Goal: Task Accomplishment & Management: Use online tool/utility

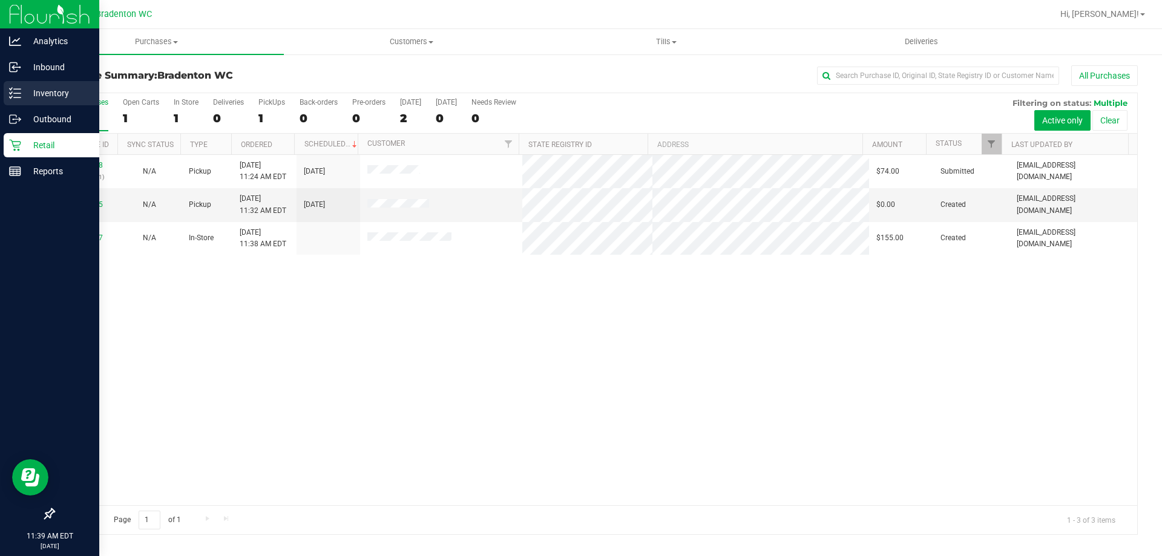
click at [48, 83] on div "Inventory" at bounding box center [52, 93] width 96 height 24
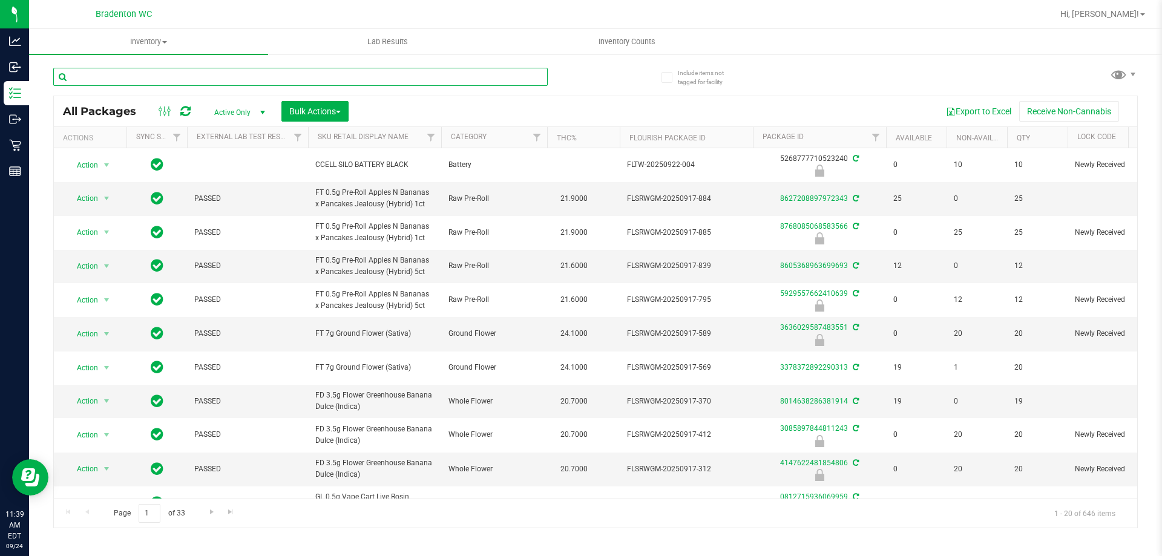
click at [197, 79] on input "text" at bounding box center [300, 77] width 494 height 18
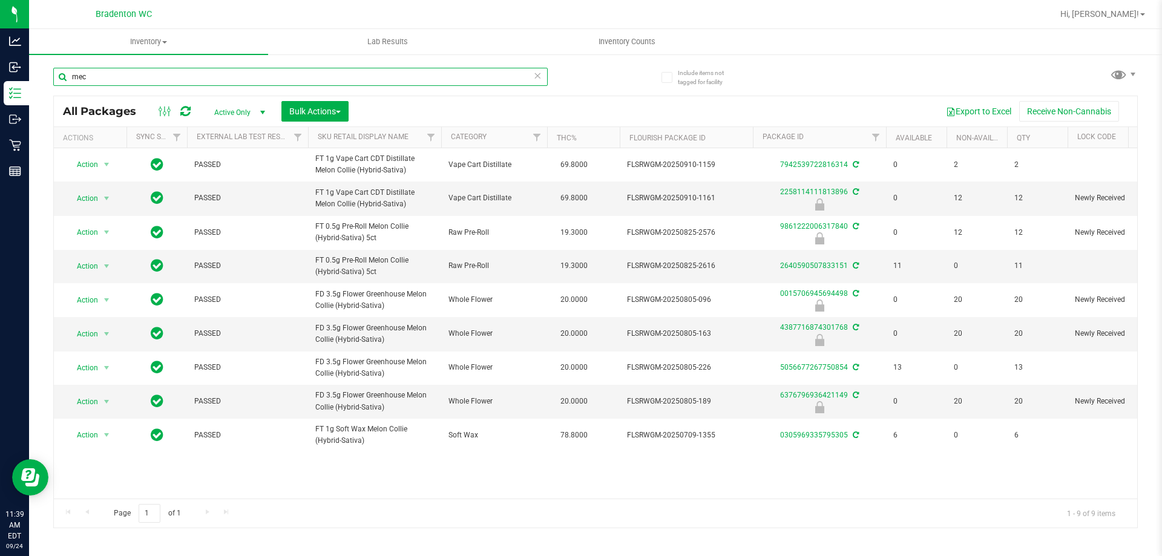
type input "mec"
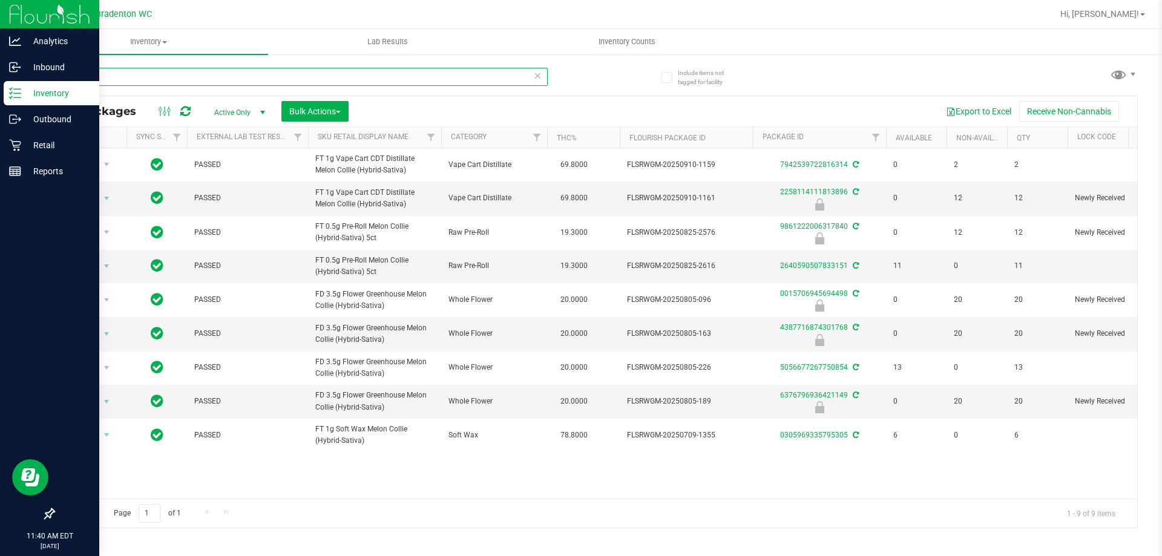
drag, startPoint x: 163, startPoint y: 82, endPoint x: 0, endPoint y: 2, distance: 181.8
click at [0, 24] on div "Analytics Inbound Inventory Outbound Retail Reports 11:40 AM EDT [DATE] 09/24 B…" at bounding box center [581, 278] width 1162 height 556
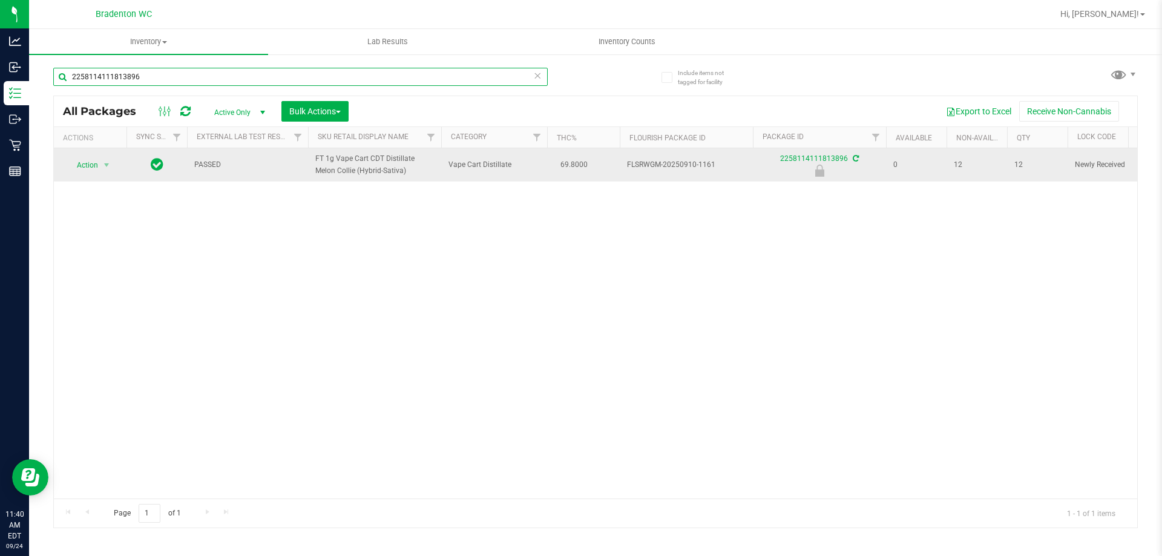
type input "2258114111813896"
click at [85, 173] on span "Action" at bounding box center [82, 165] width 33 height 17
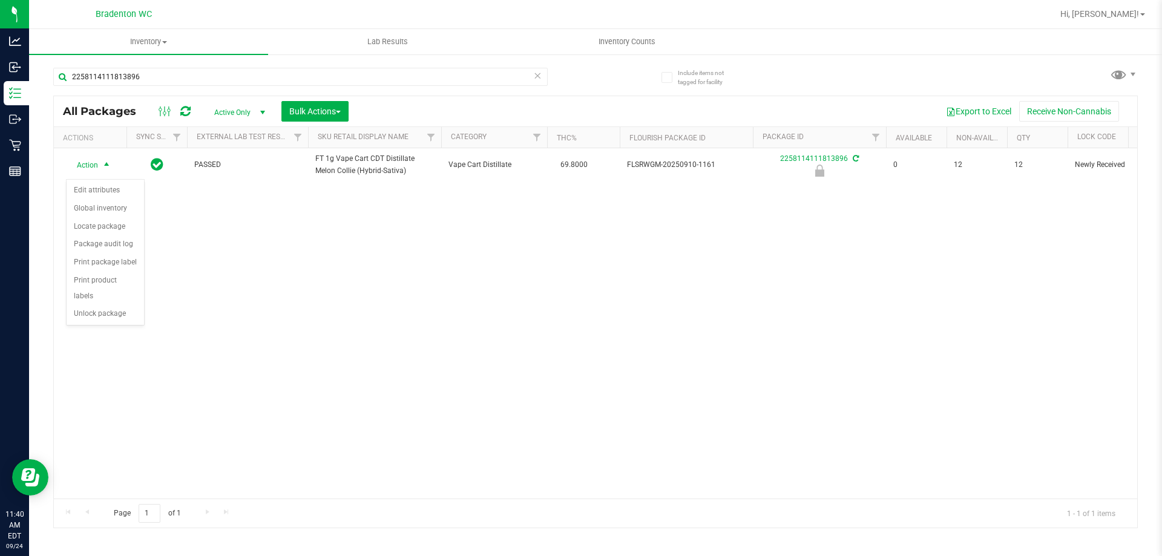
click at [93, 308] on div "Action Edit attributes Global inventory Locate package Package audit log Print …" at bounding box center [105, 252] width 79 height 147
click at [83, 305] on li "Unlock package" at bounding box center [105, 314] width 77 height 18
